Goal: Transaction & Acquisition: Register for event/course

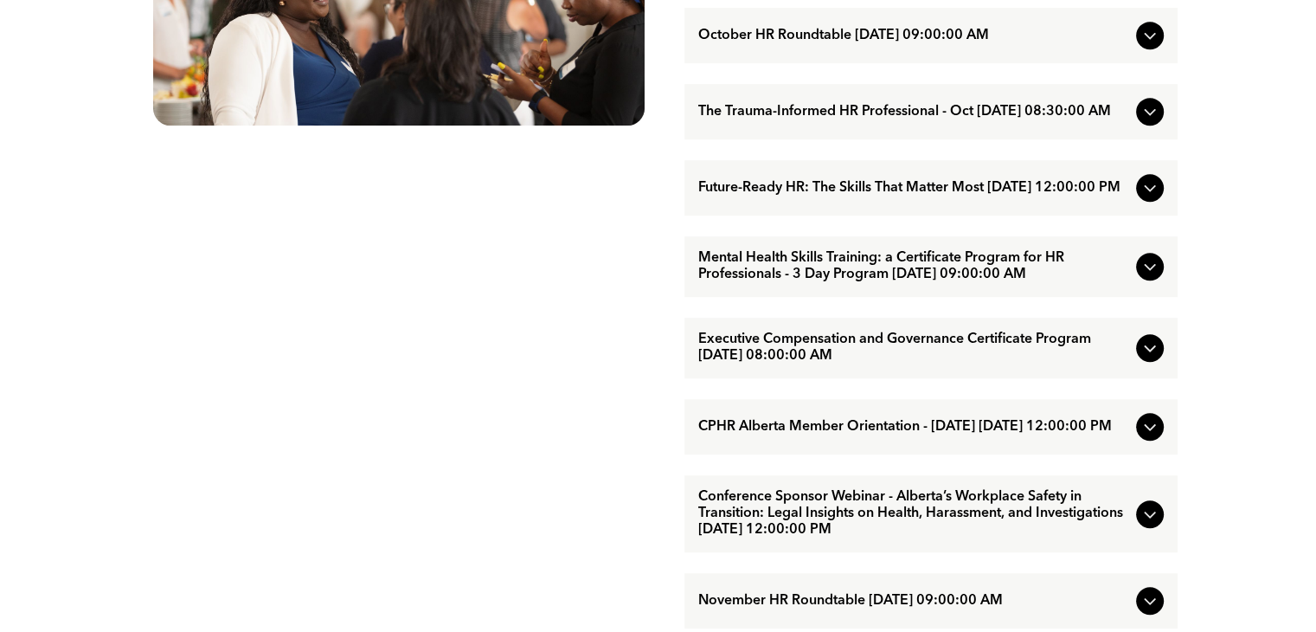
scroll to position [1125, 0]
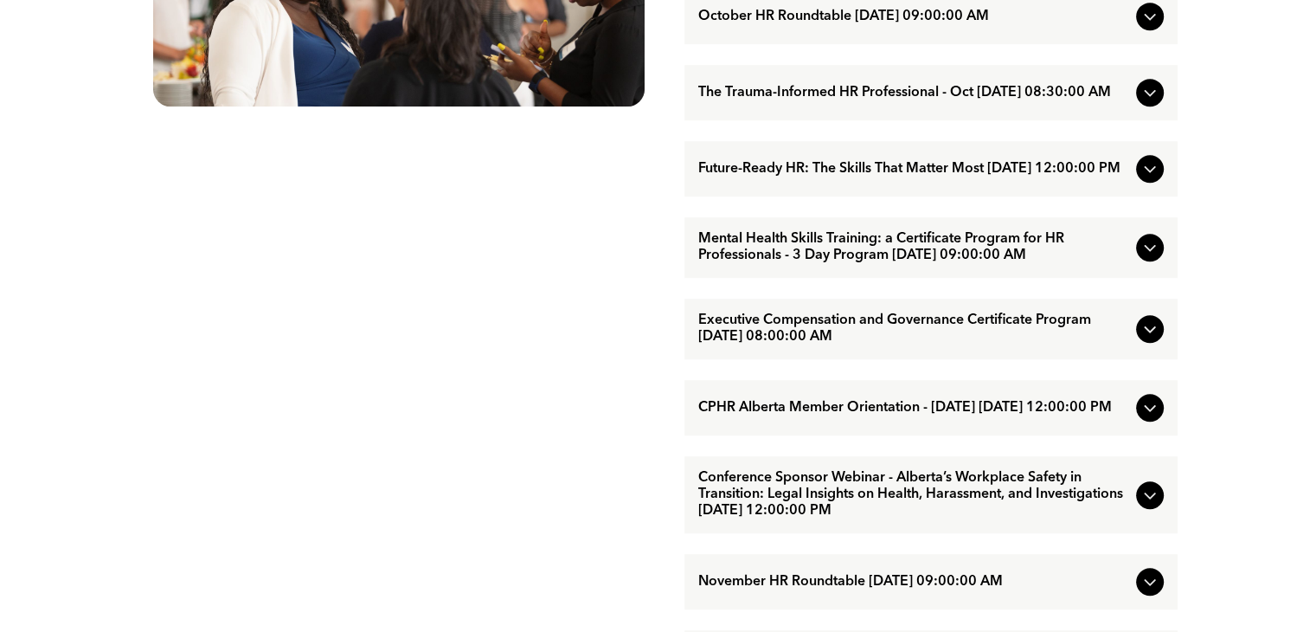
click at [1157, 418] on icon at bounding box center [1150, 407] width 21 height 21
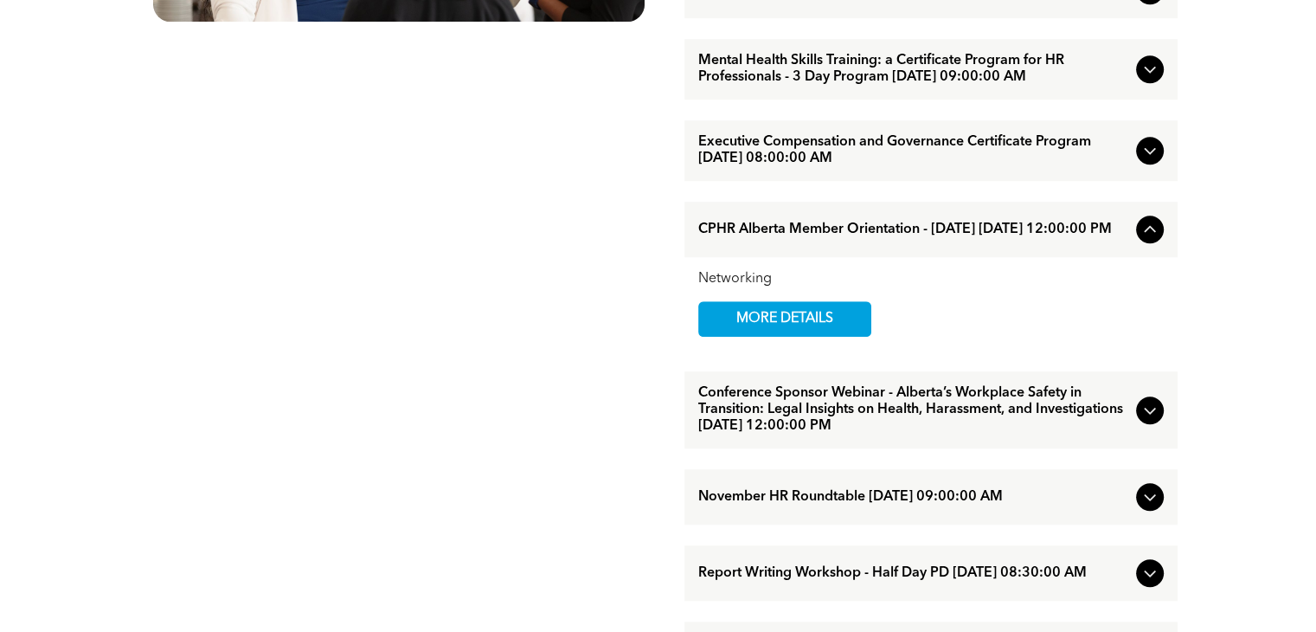
scroll to position [1212, 0]
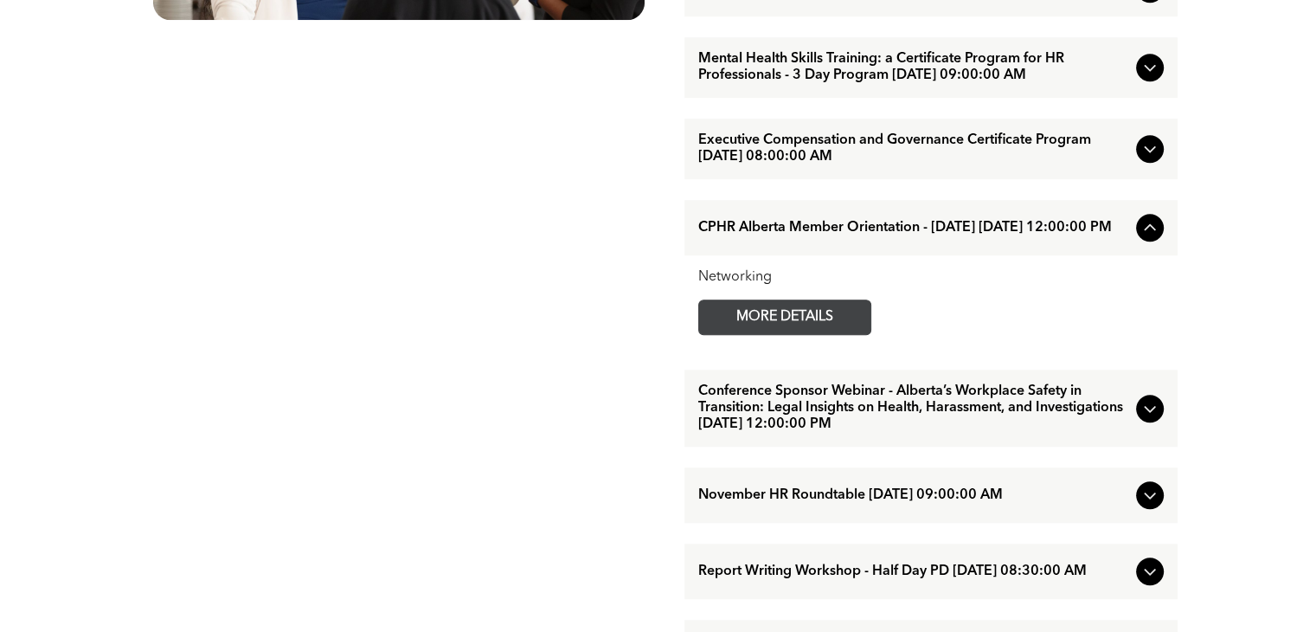
click at [845, 334] on span "MORE DETAILS" at bounding box center [785, 317] width 137 height 34
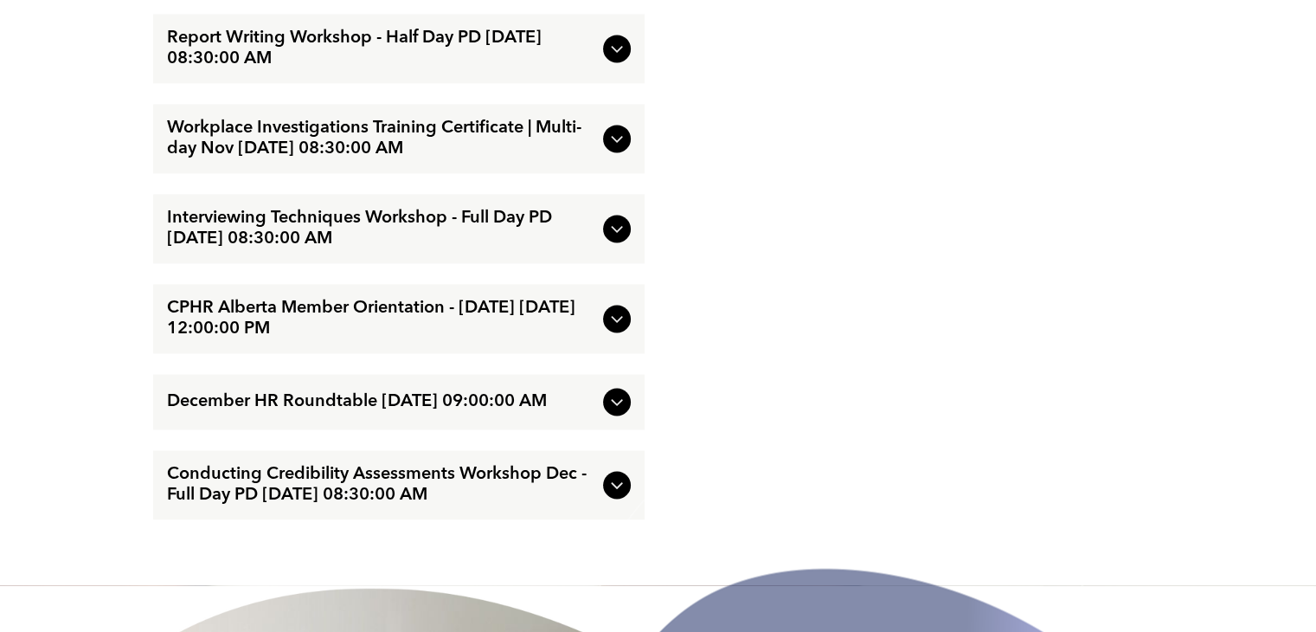
scroll to position [2683, 0]
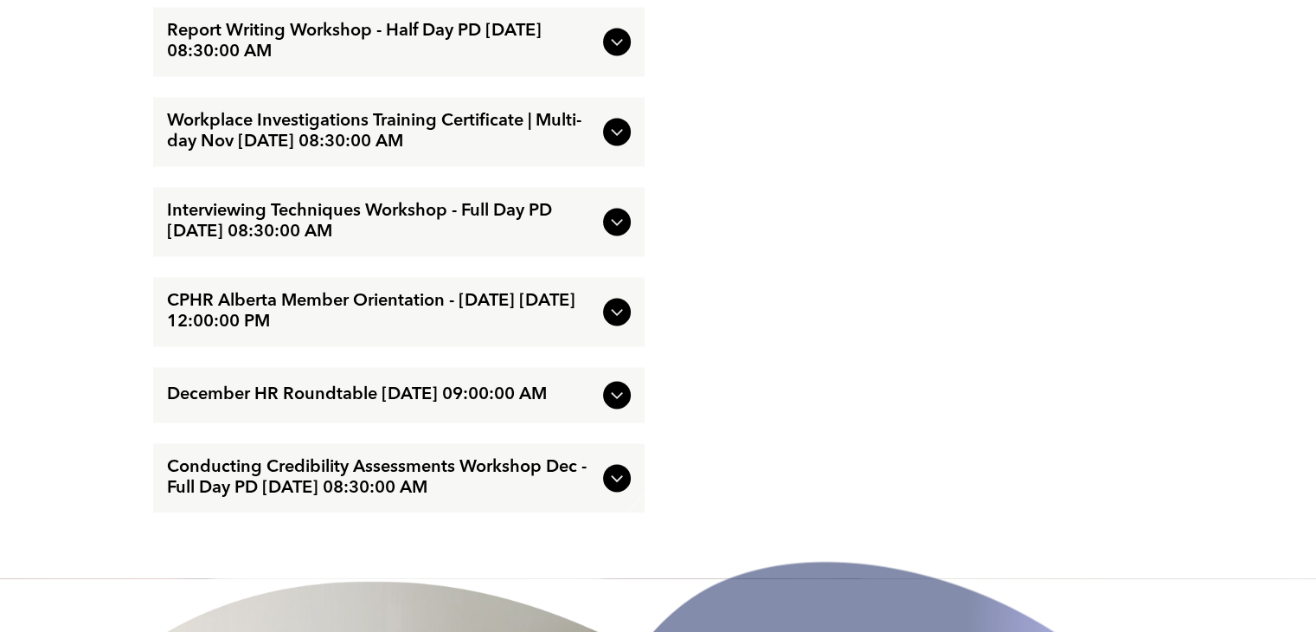
click at [618, 142] on icon at bounding box center [617, 131] width 21 height 21
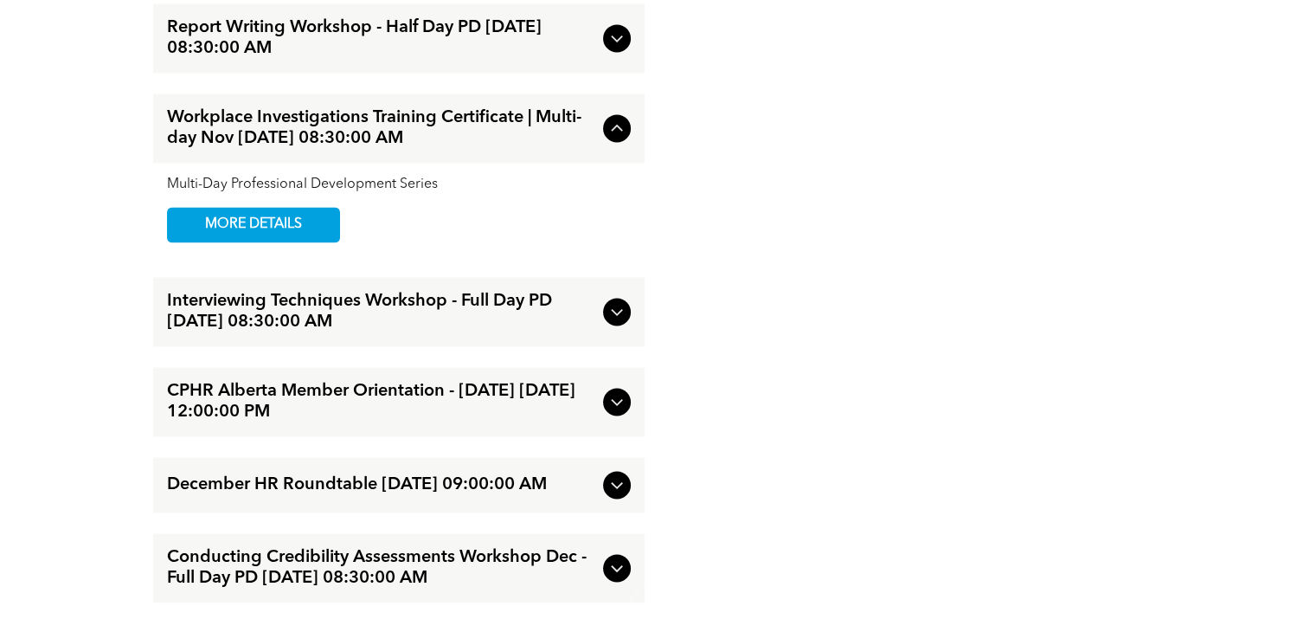
scroll to position [2589, 0]
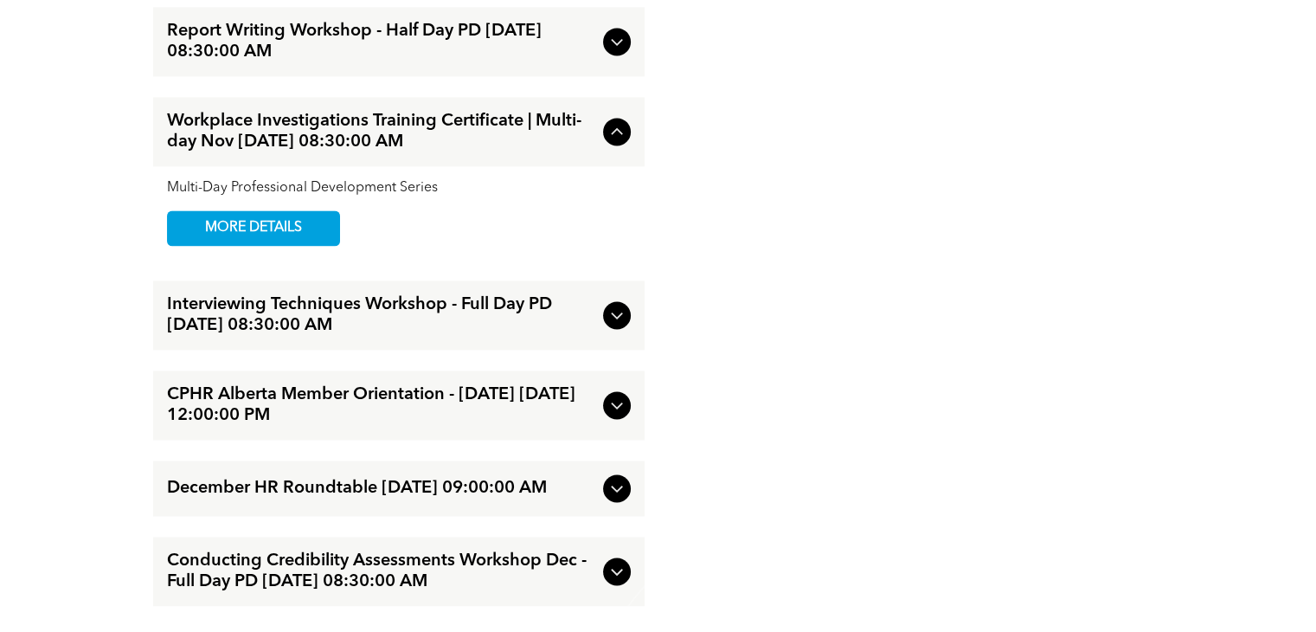
click at [617, 142] on icon at bounding box center [617, 131] width 21 height 21
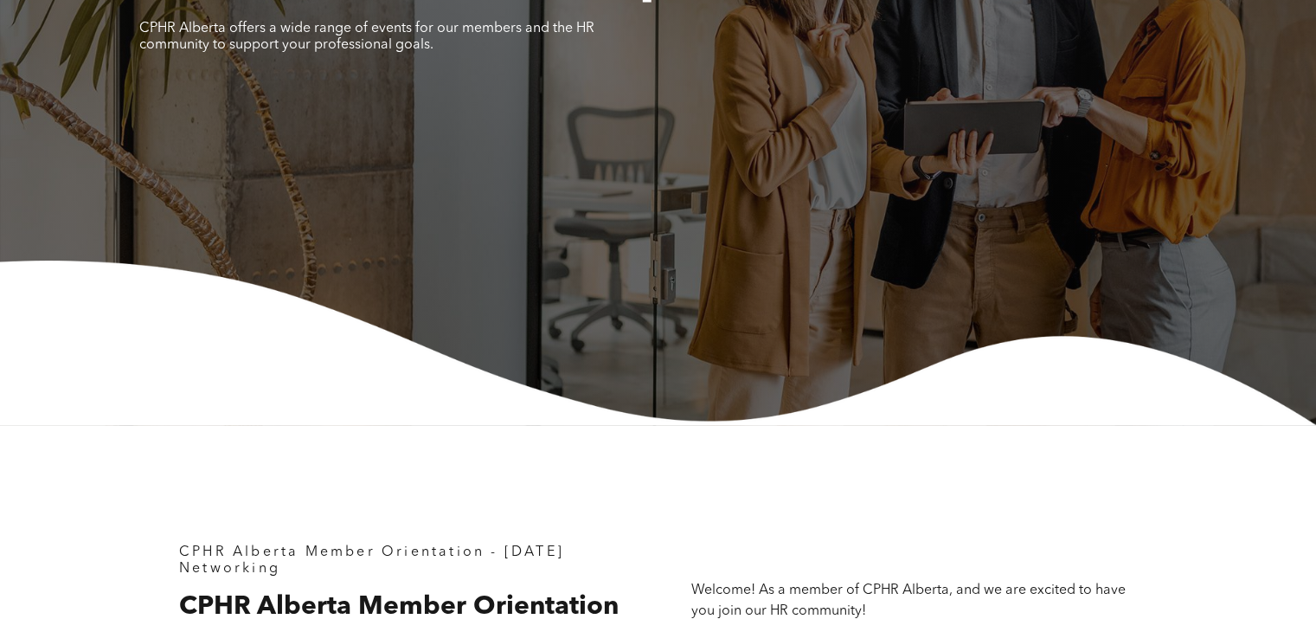
scroll to position [599, 0]
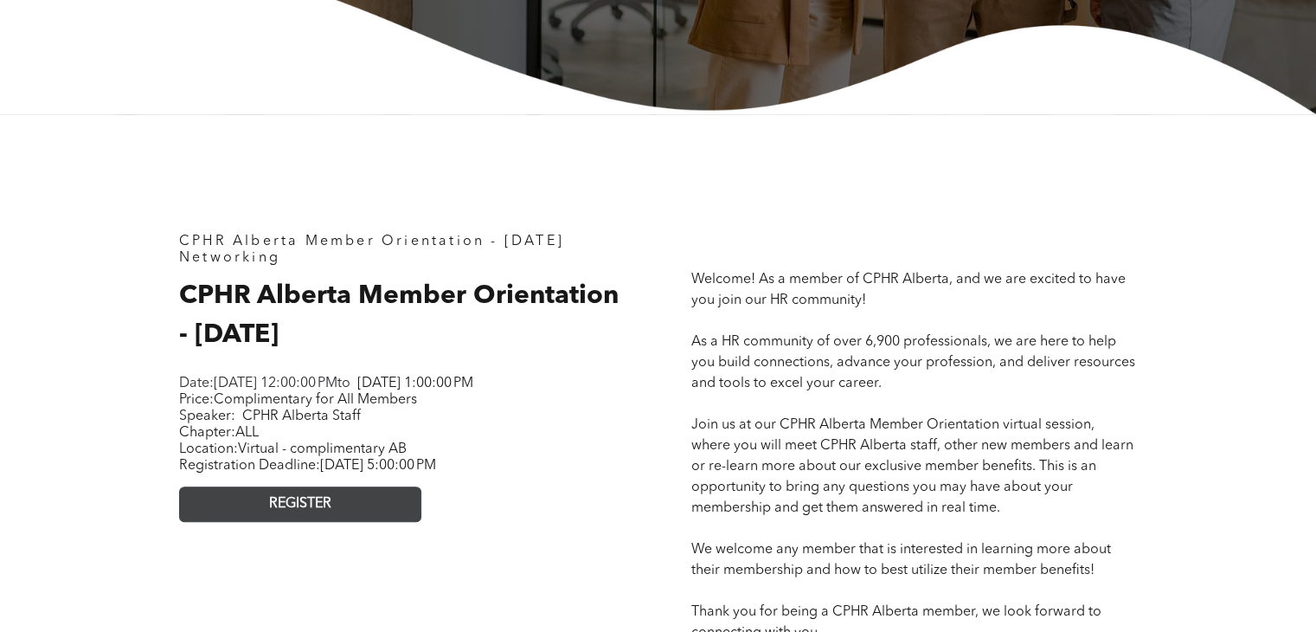
click at [315, 512] on span "REGISTER" at bounding box center [300, 504] width 62 height 16
